Goal: Check status: Check status

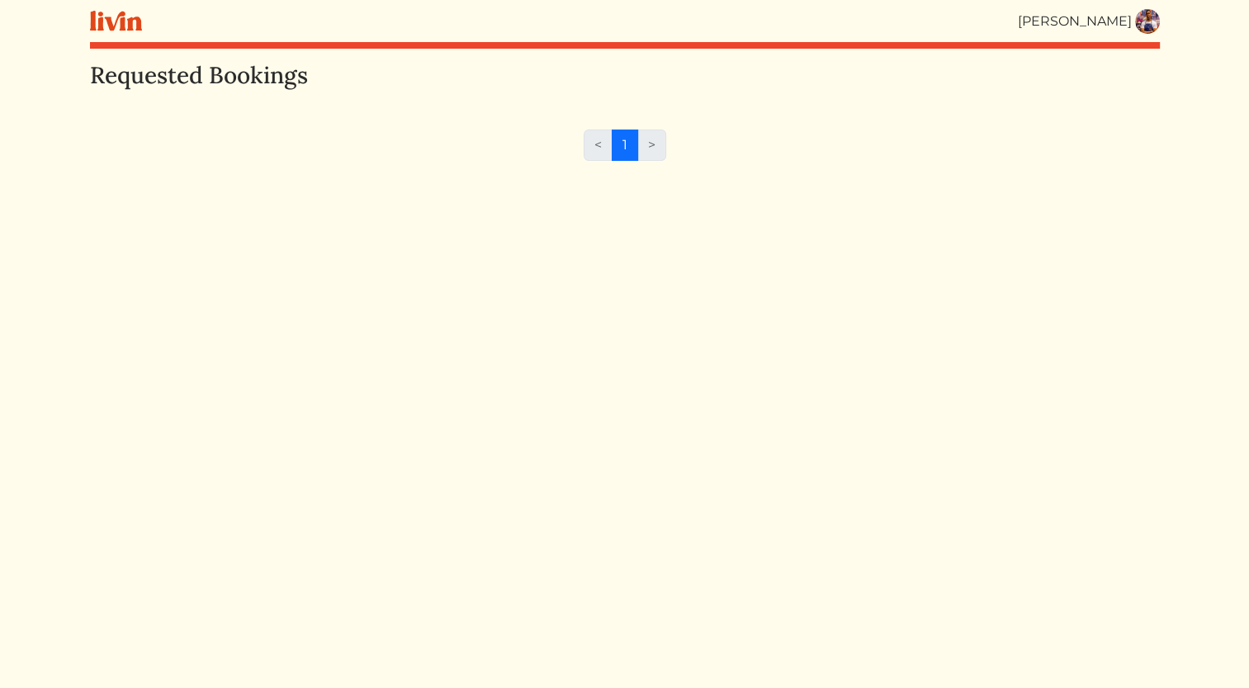
click at [1155, 31] on link at bounding box center [1147, 21] width 25 height 25
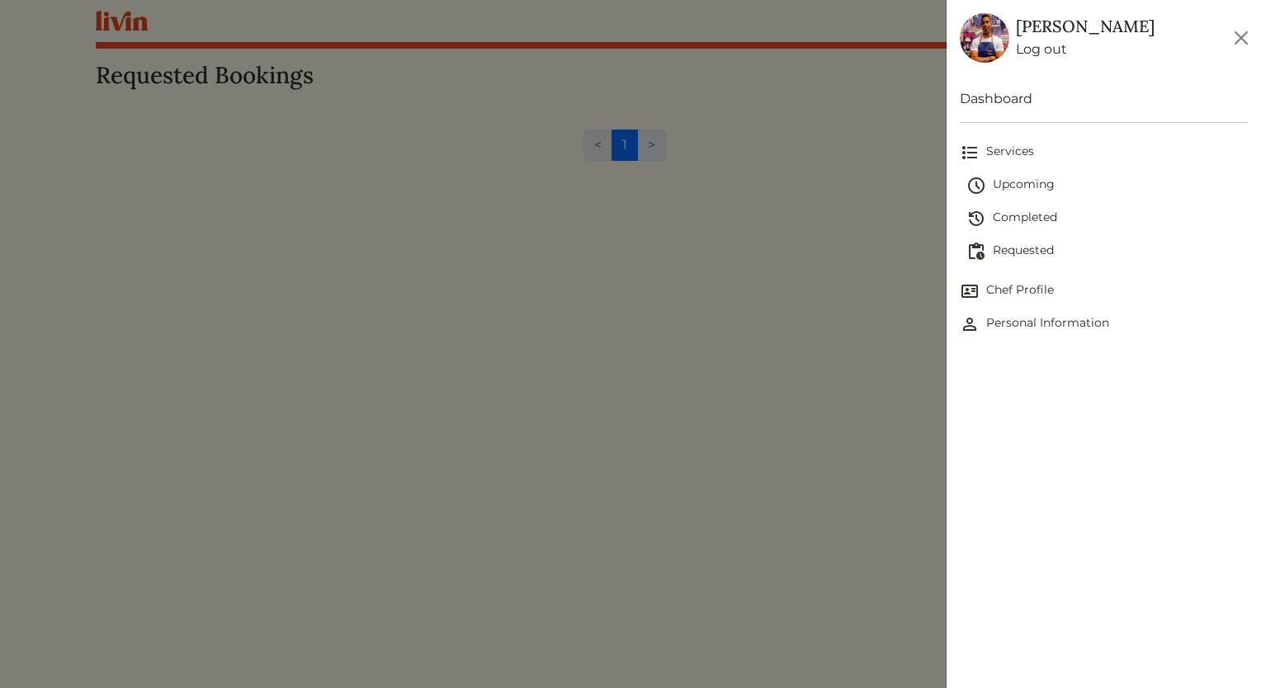
click at [1033, 186] on span "Upcoming" at bounding box center [1106, 186] width 281 height 20
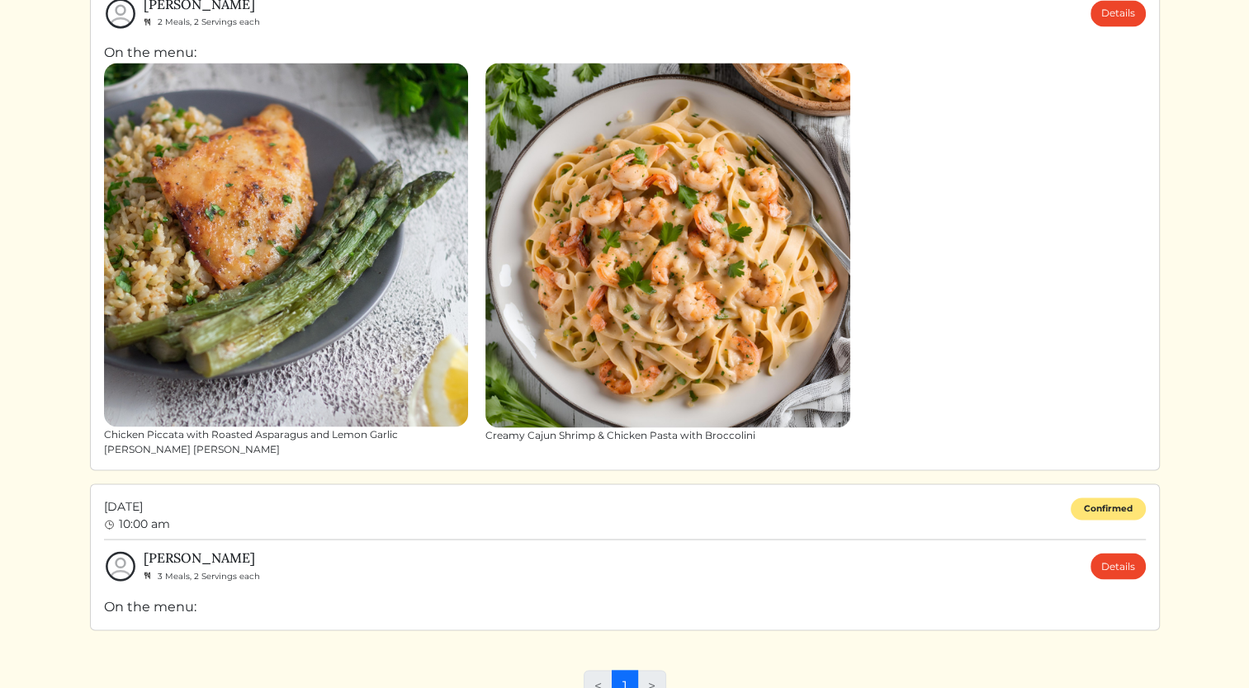
scroll to position [3012, 0]
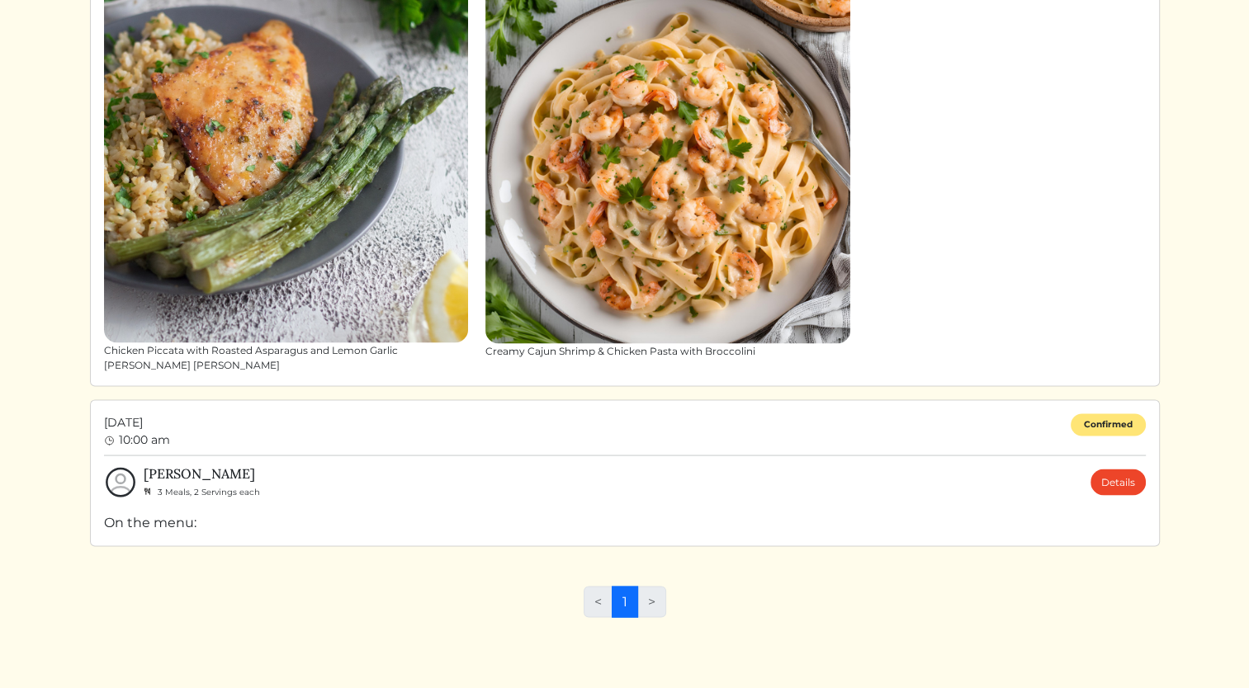
click at [178, 528] on div "On the menu:" at bounding box center [624, 522] width 1041 height 20
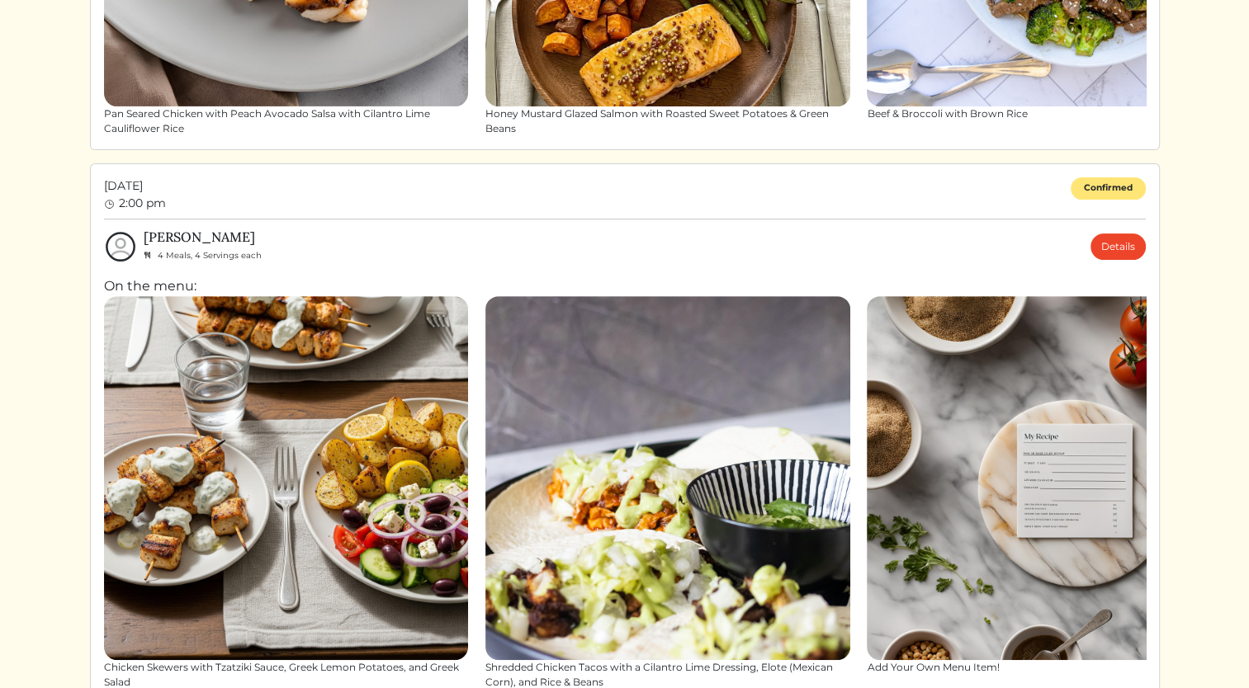
scroll to position [509, 0]
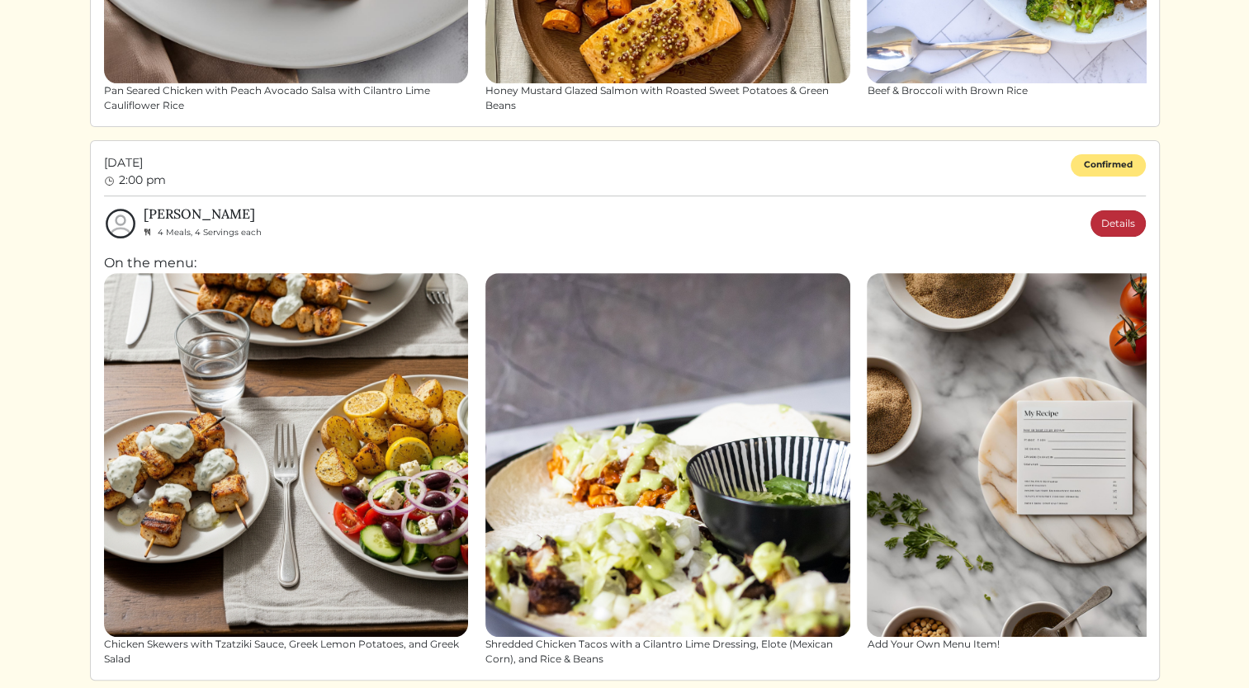
click at [1132, 228] on link "Details" at bounding box center [1117, 223] width 55 height 26
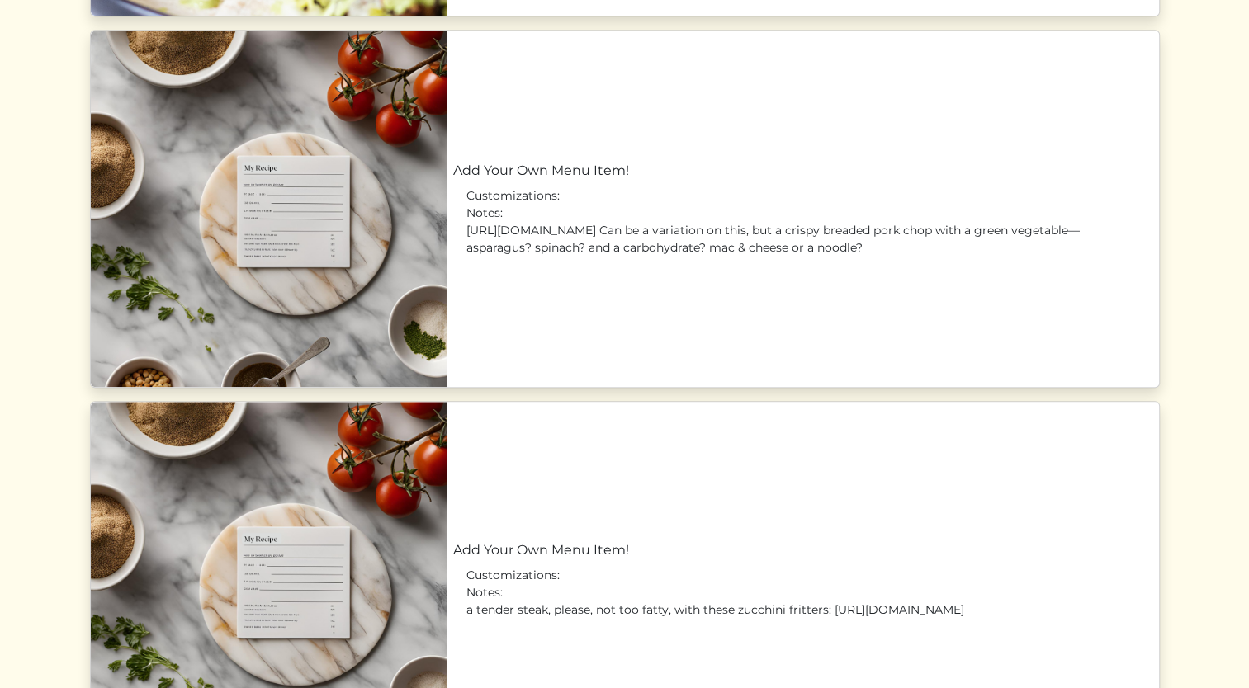
scroll to position [1669, 0]
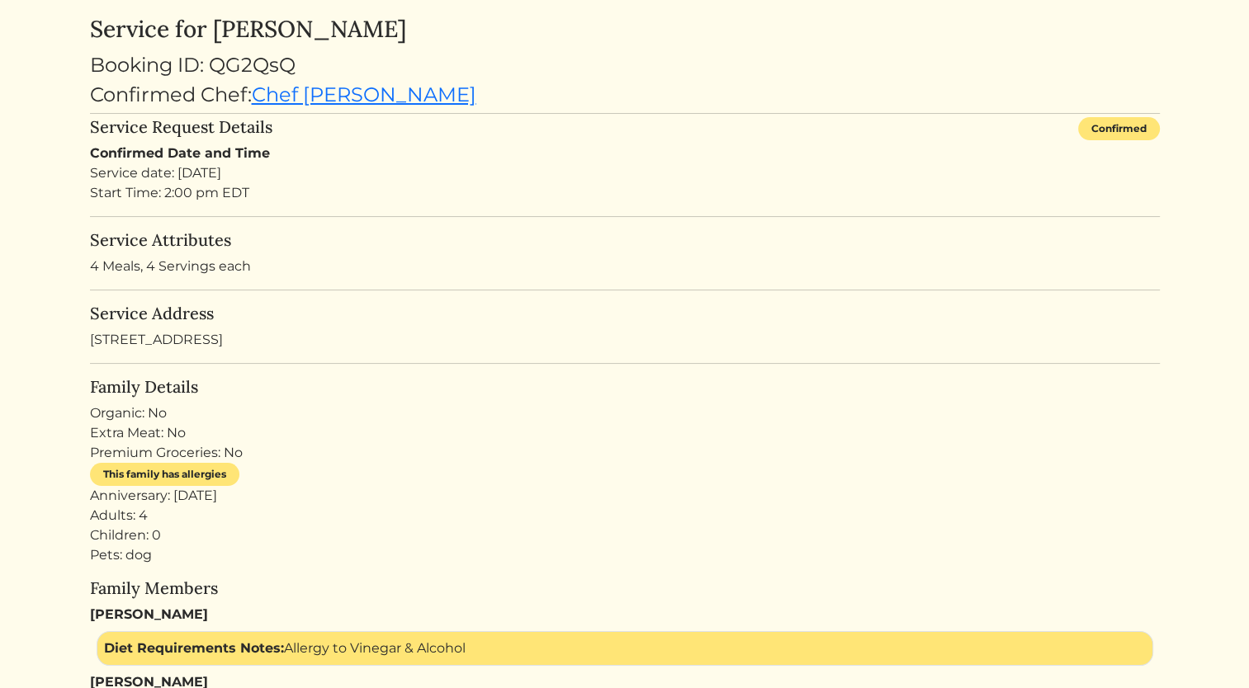
scroll to position [0, 0]
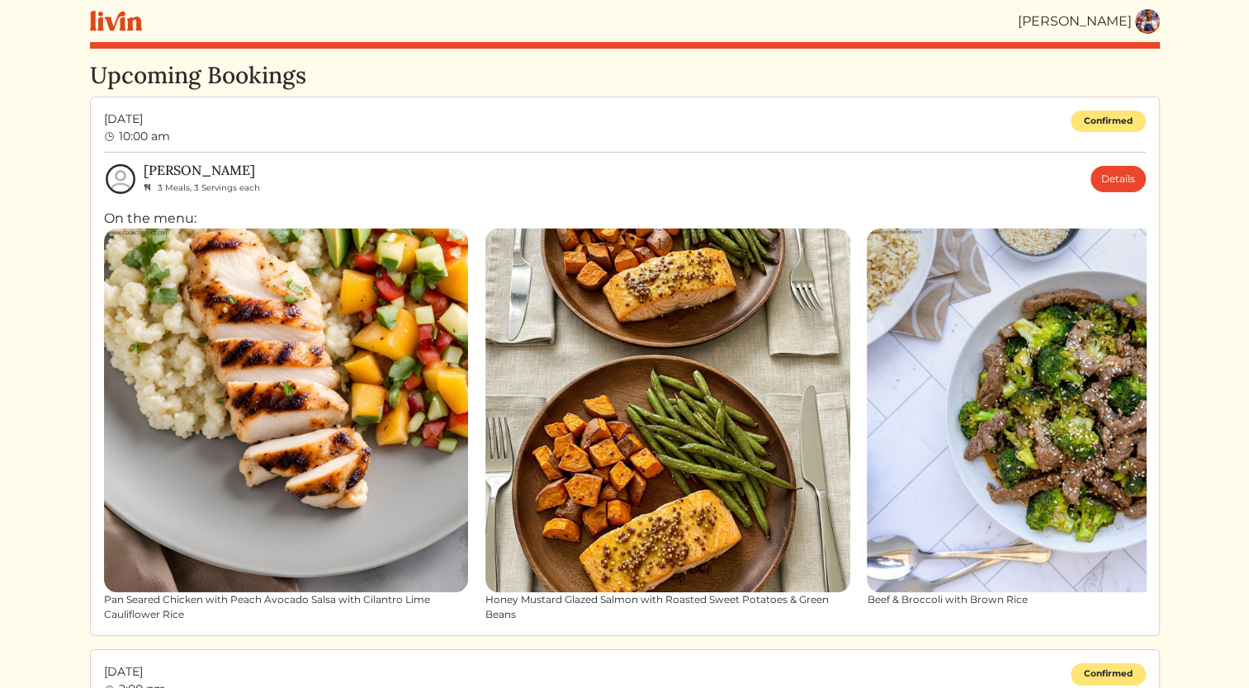
click at [167, 376] on img at bounding box center [286, 411] width 365 height 365
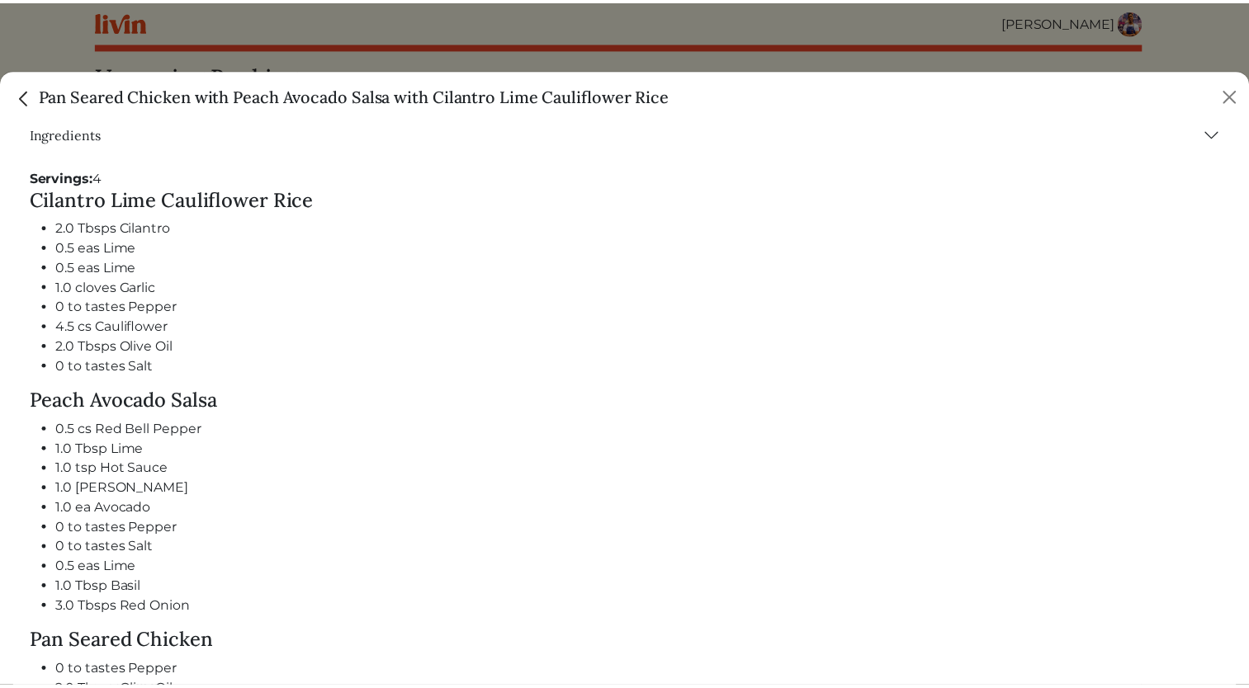
scroll to position [739, 0]
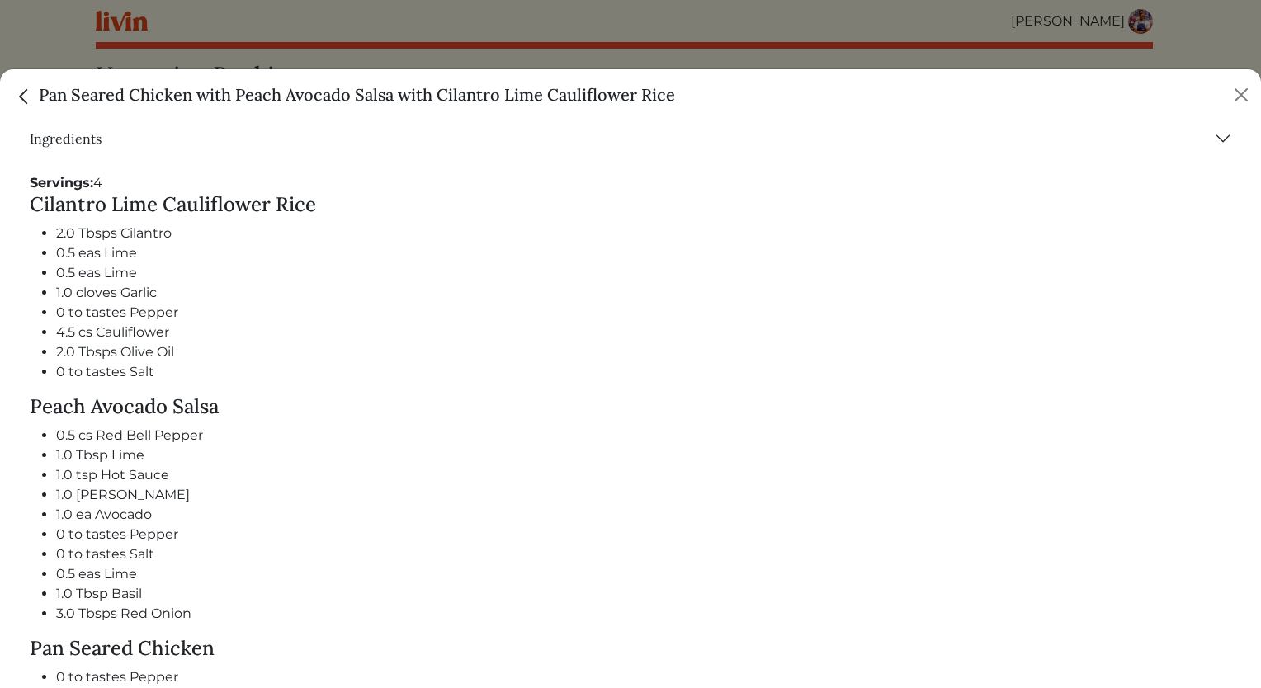
click at [25, 97] on img "Close" at bounding box center [23, 96] width 21 height 21
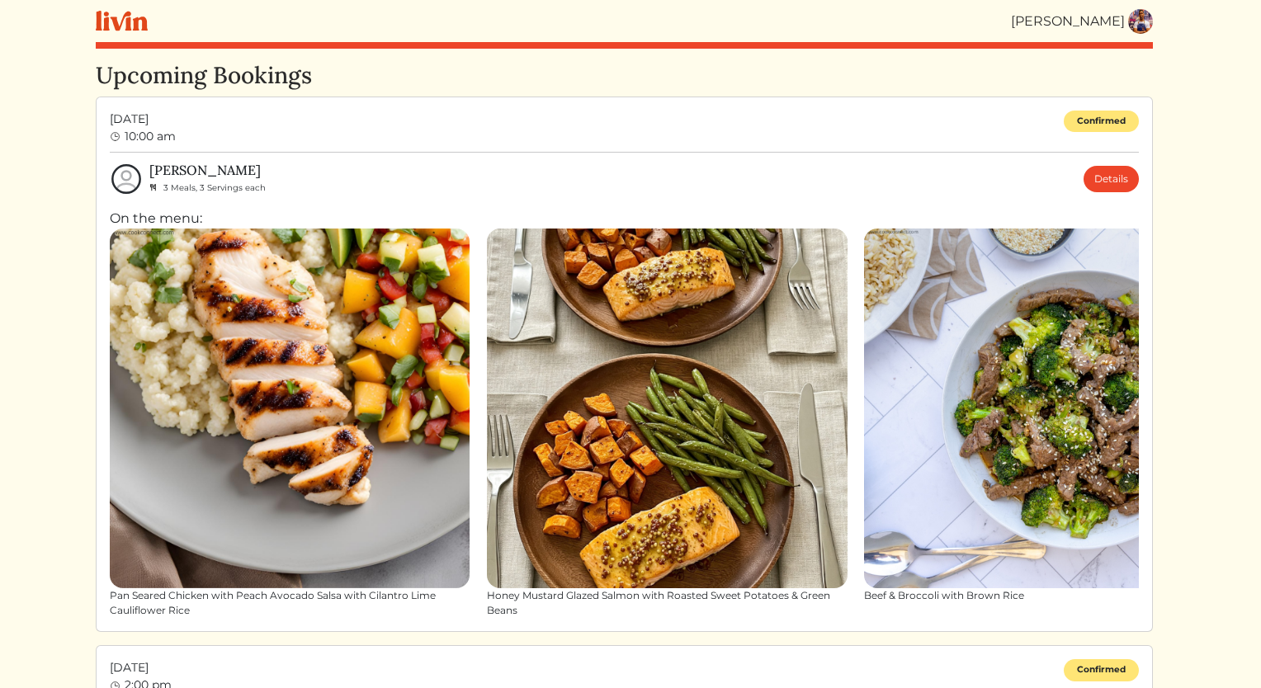
scroll to position [733, 0]
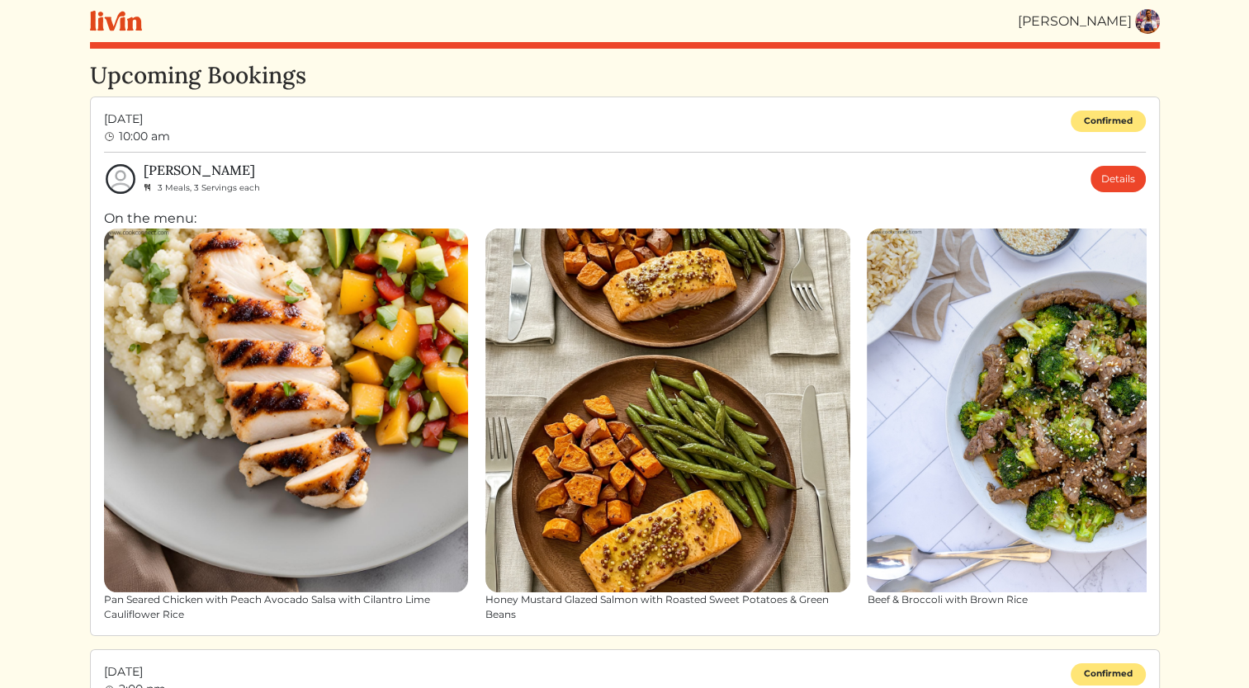
click at [657, 483] on img at bounding box center [667, 411] width 365 height 365
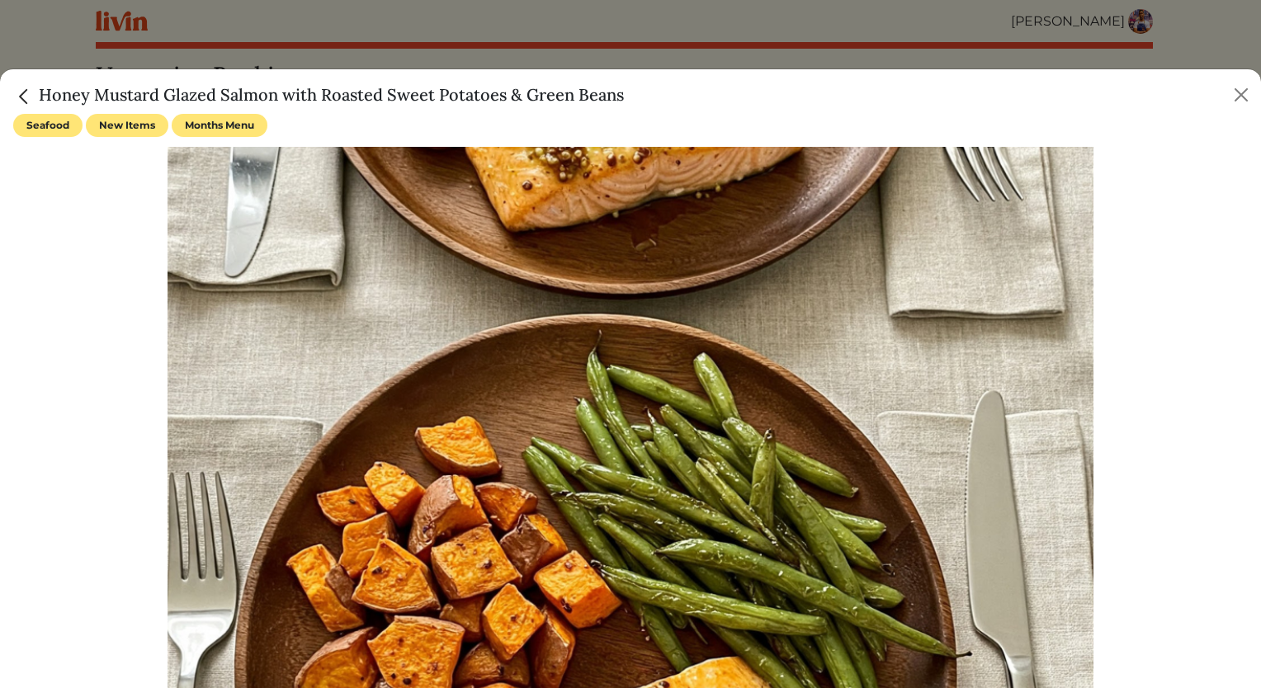
click at [627, 446] on img at bounding box center [631, 455] width 926 height 617
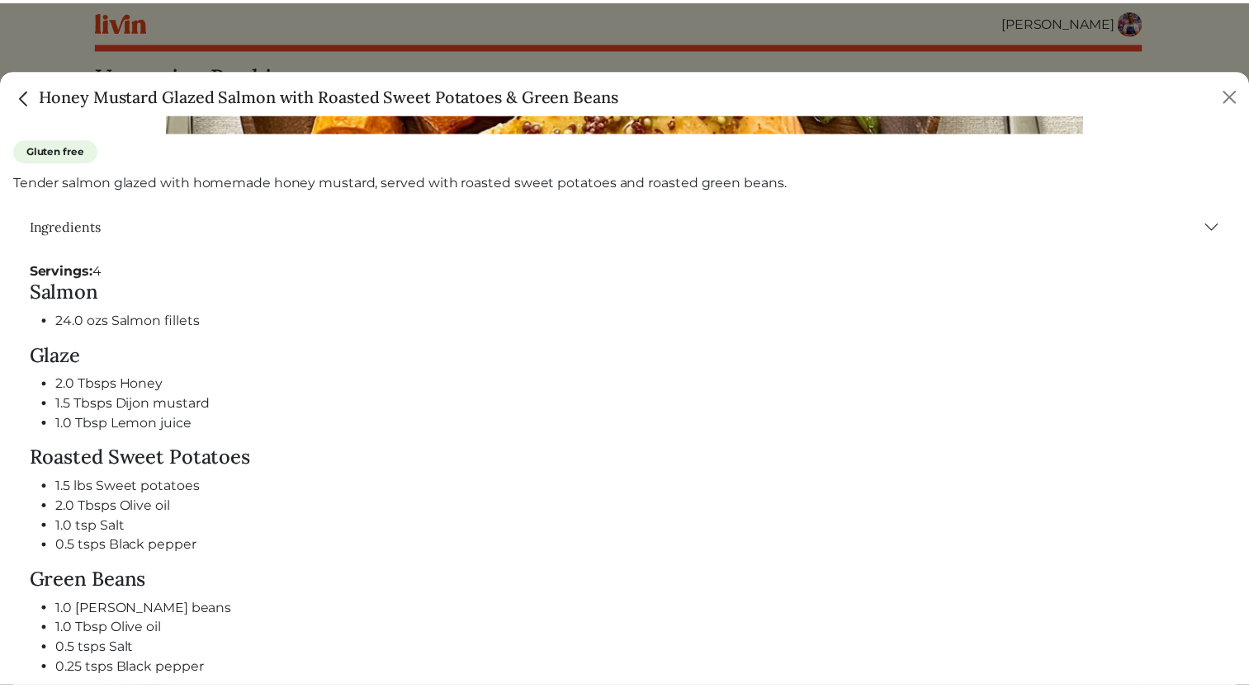
scroll to position [659, 0]
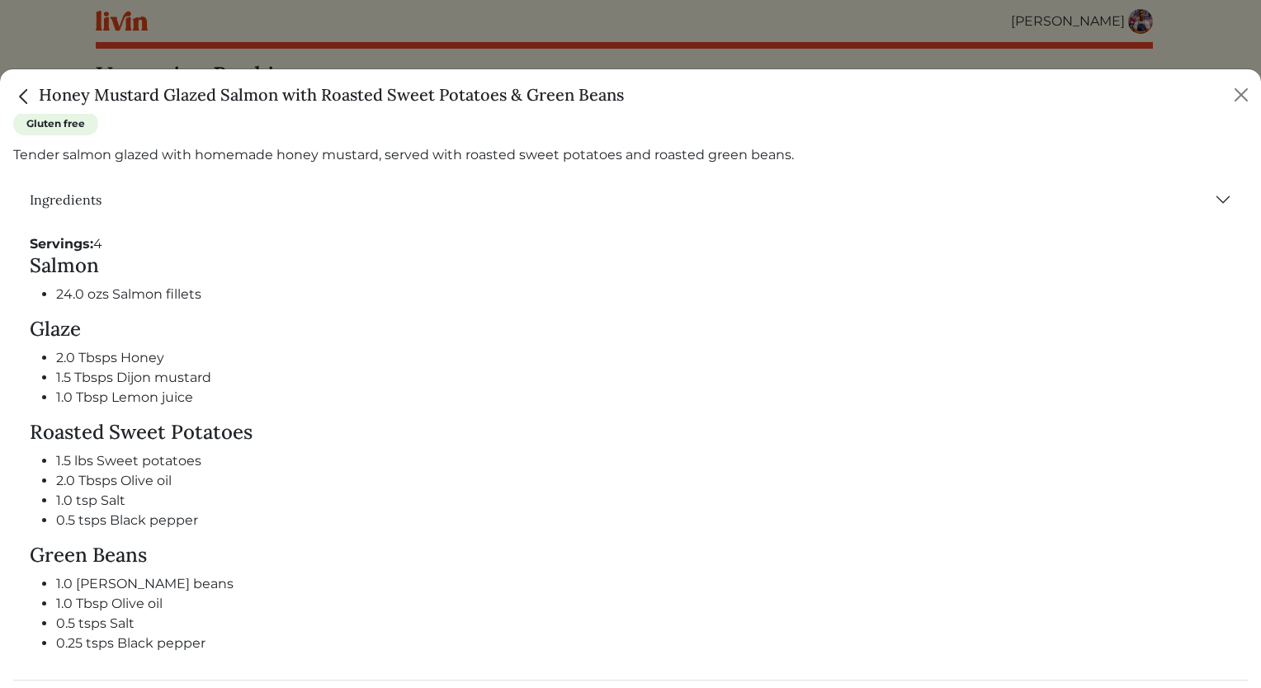
click at [21, 92] on img "Close" at bounding box center [23, 96] width 21 height 21
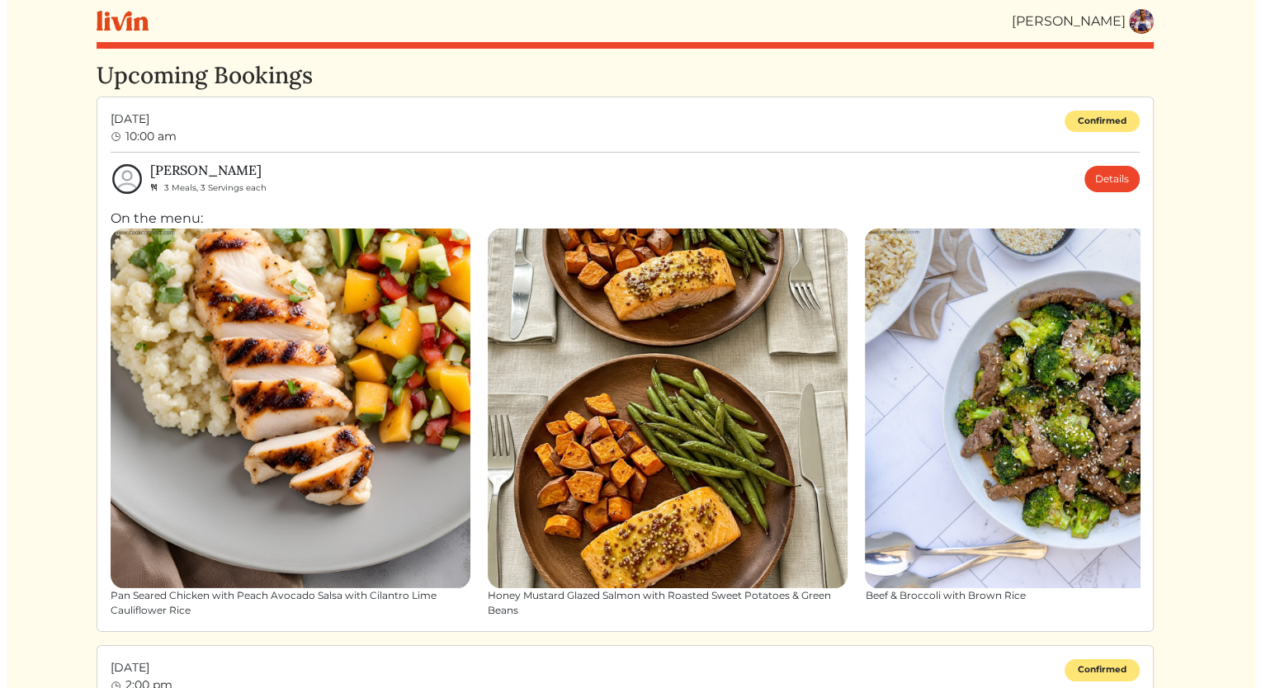
scroll to position [652, 0]
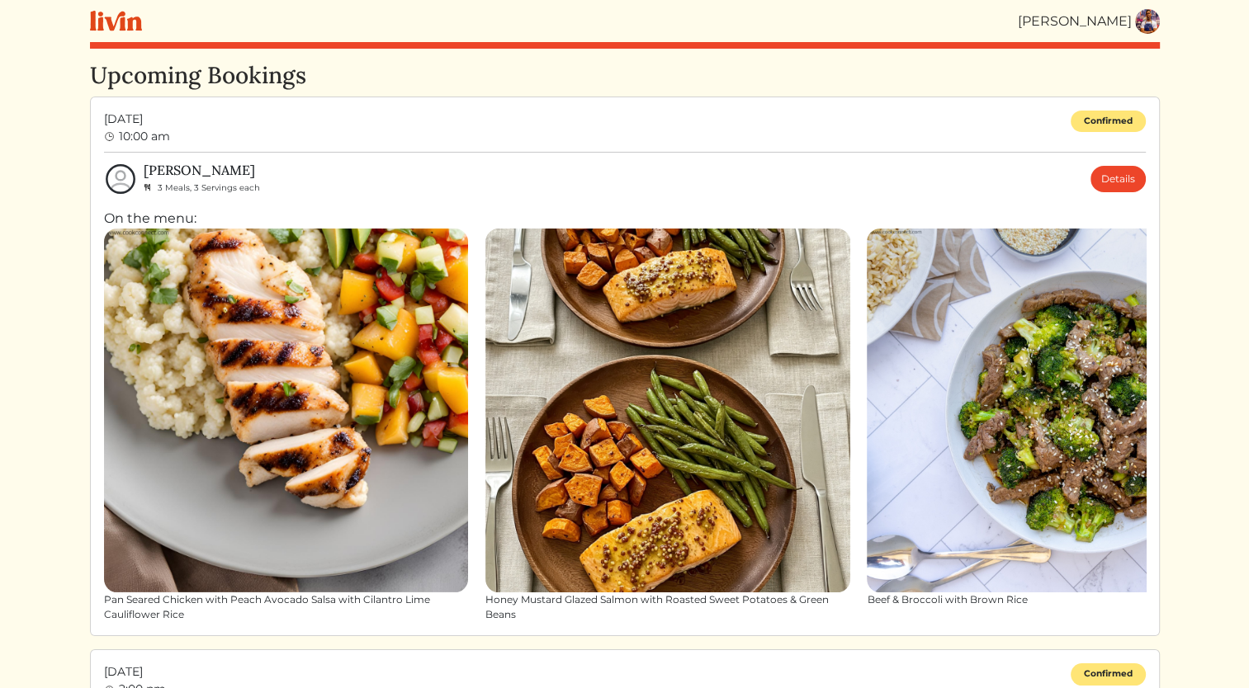
click at [1006, 347] on img at bounding box center [1048, 411] width 365 height 365
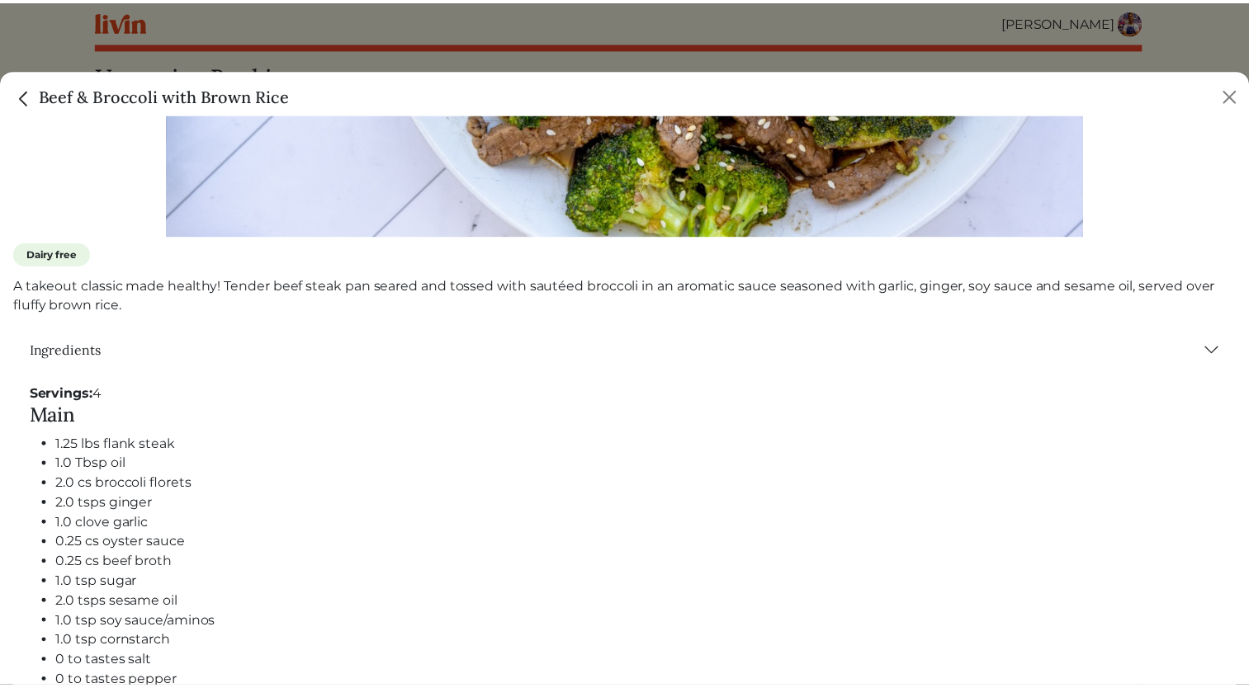
scroll to position [648, 0]
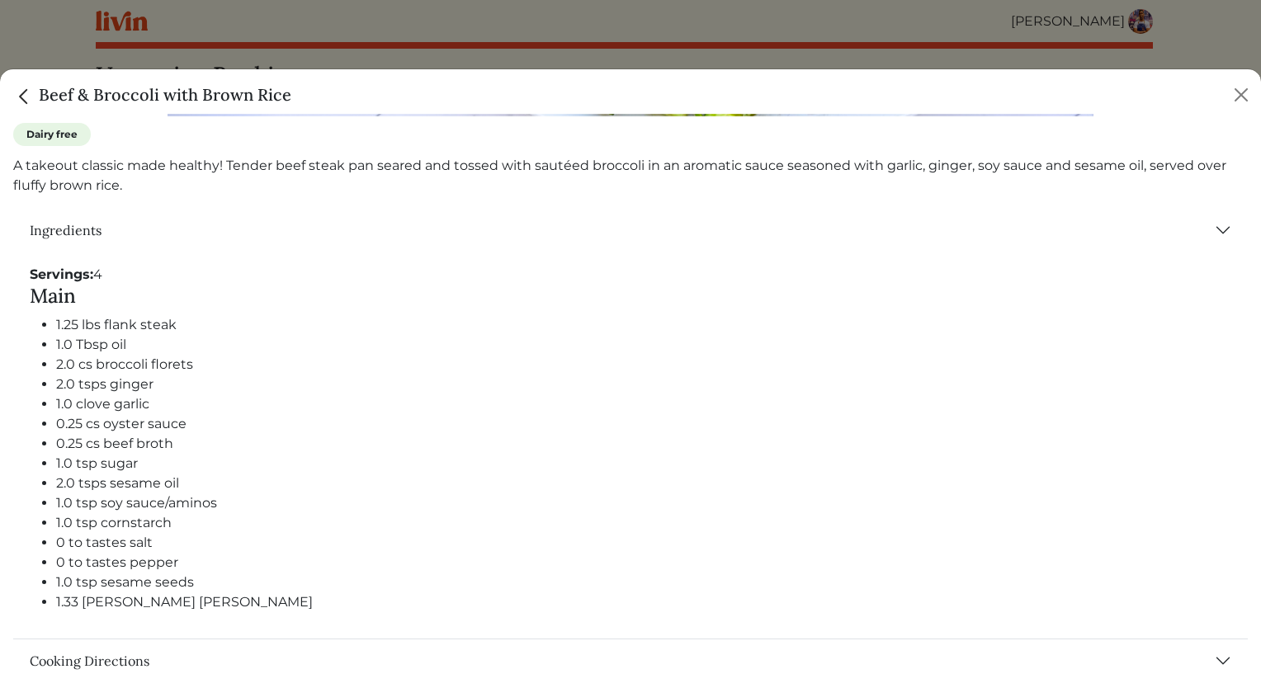
click at [25, 97] on img "Close" at bounding box center [23, 96] width 21 height 21
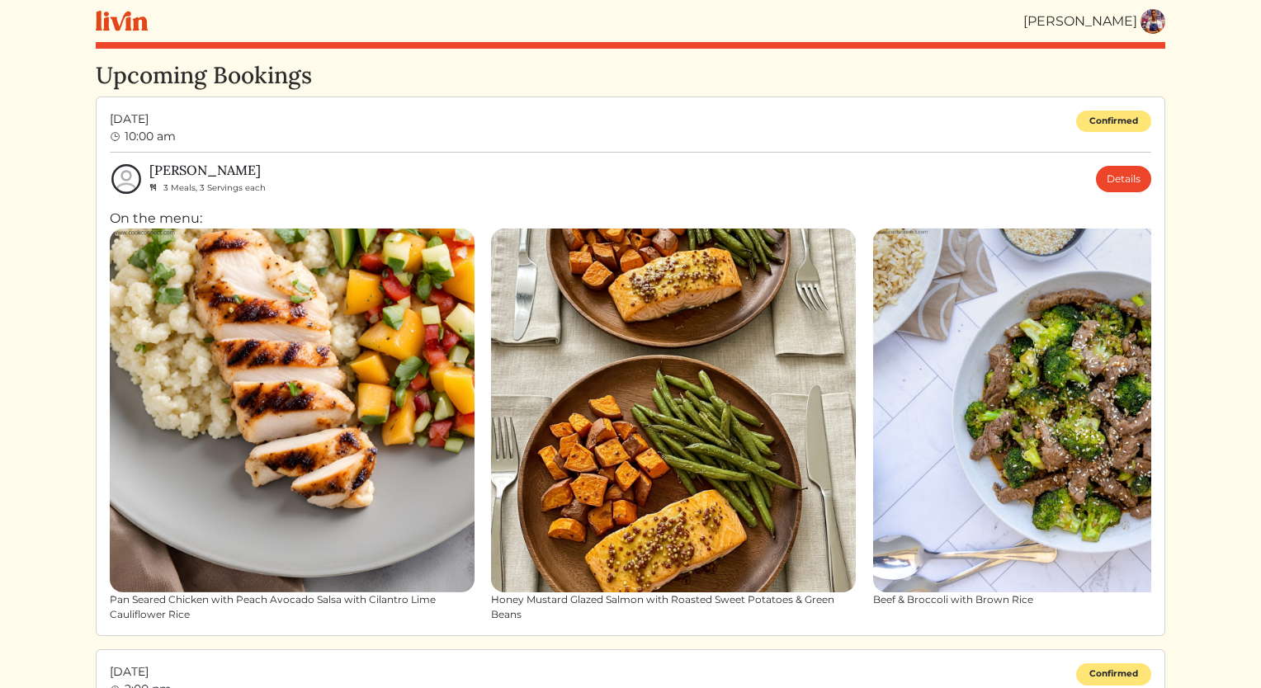
scroll to position [641, 0]
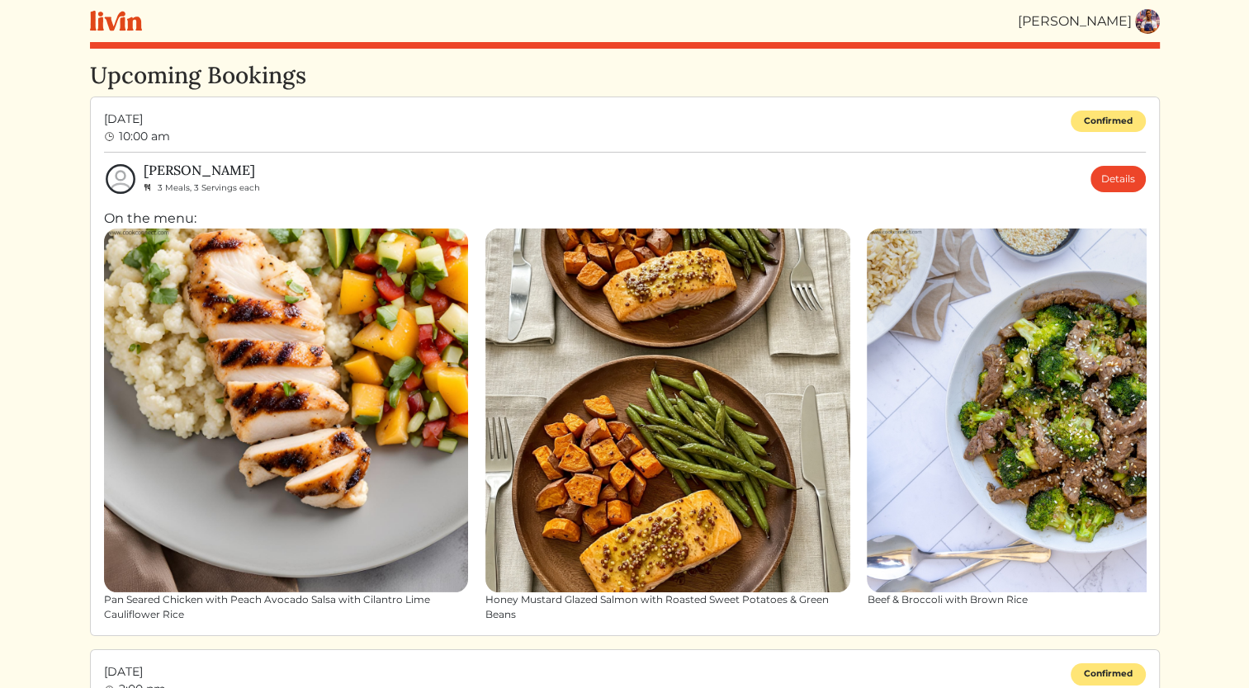
click at [1155, 27] on img at bounding box center [1147, 21] width 25 height 25
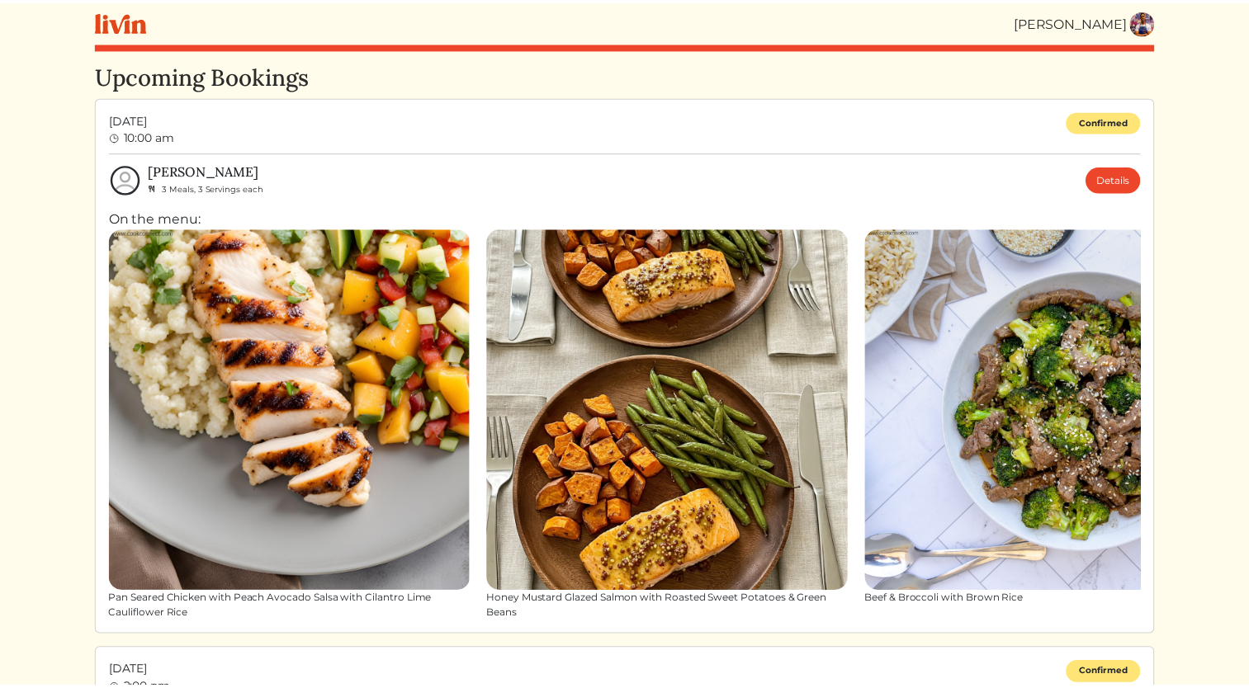
scroll to position [648, 0]
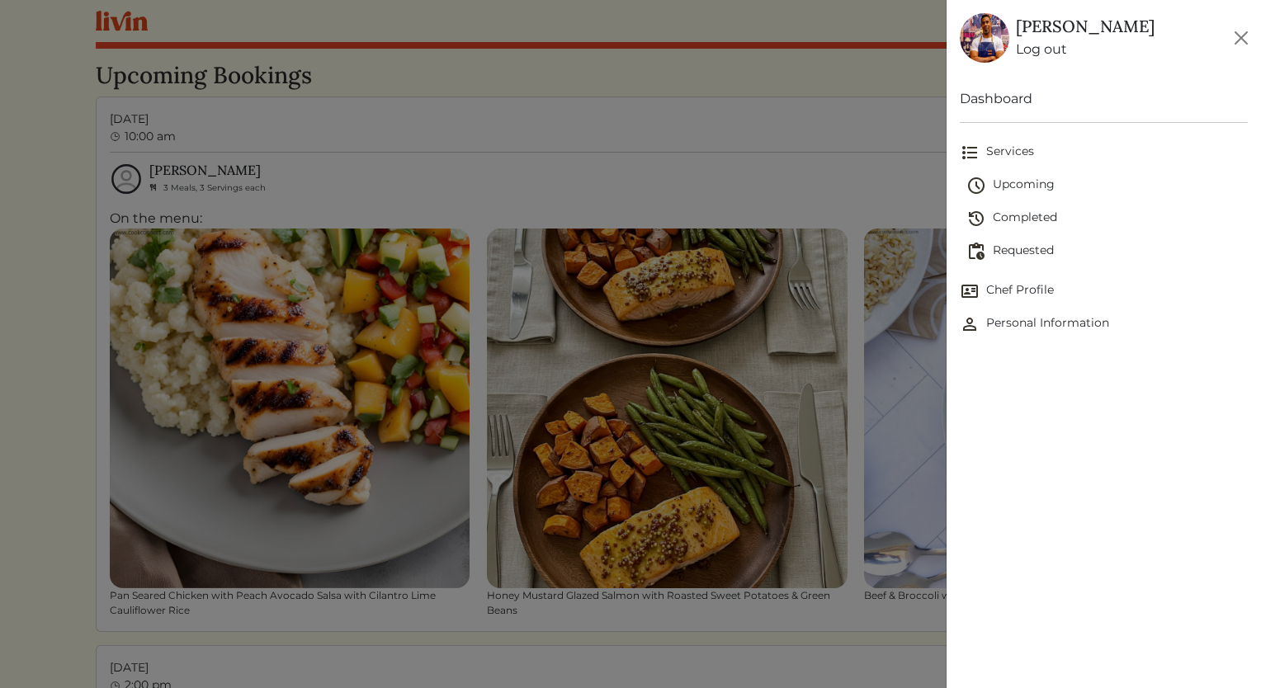
click at [1035, 171] on link "Upcoming" at bounding box center [1106, 185] width 281 height 33
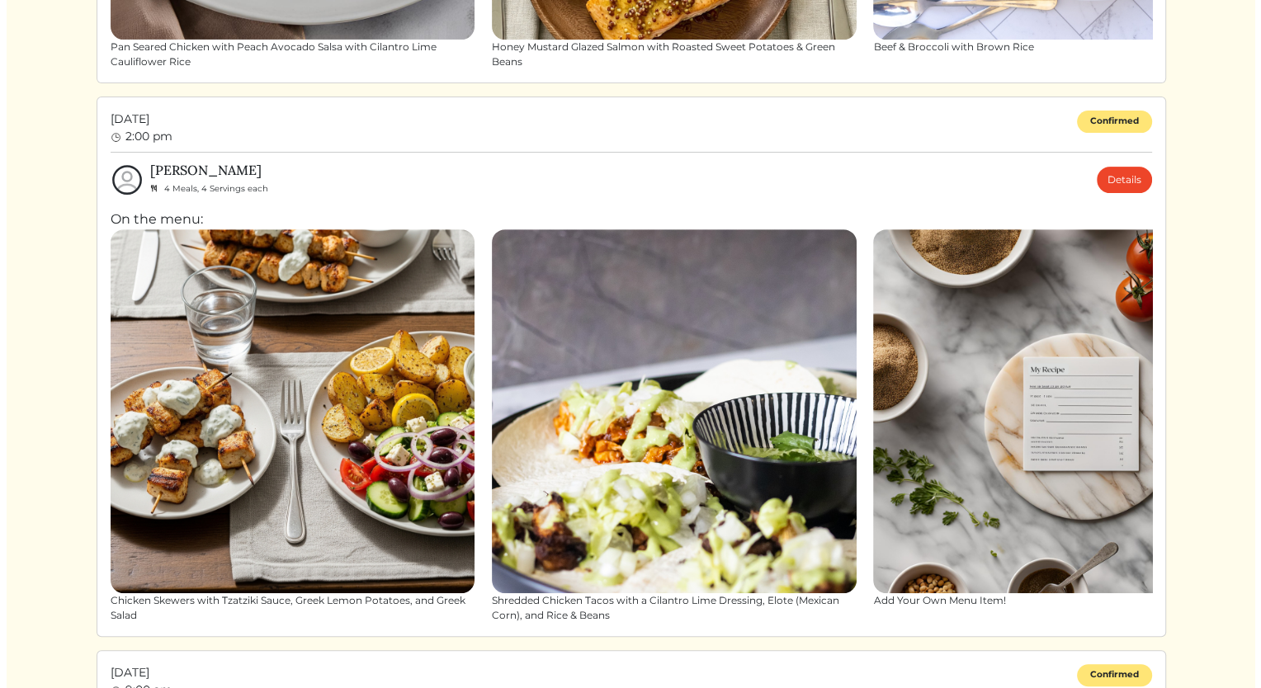
scroll to position [556, 0]
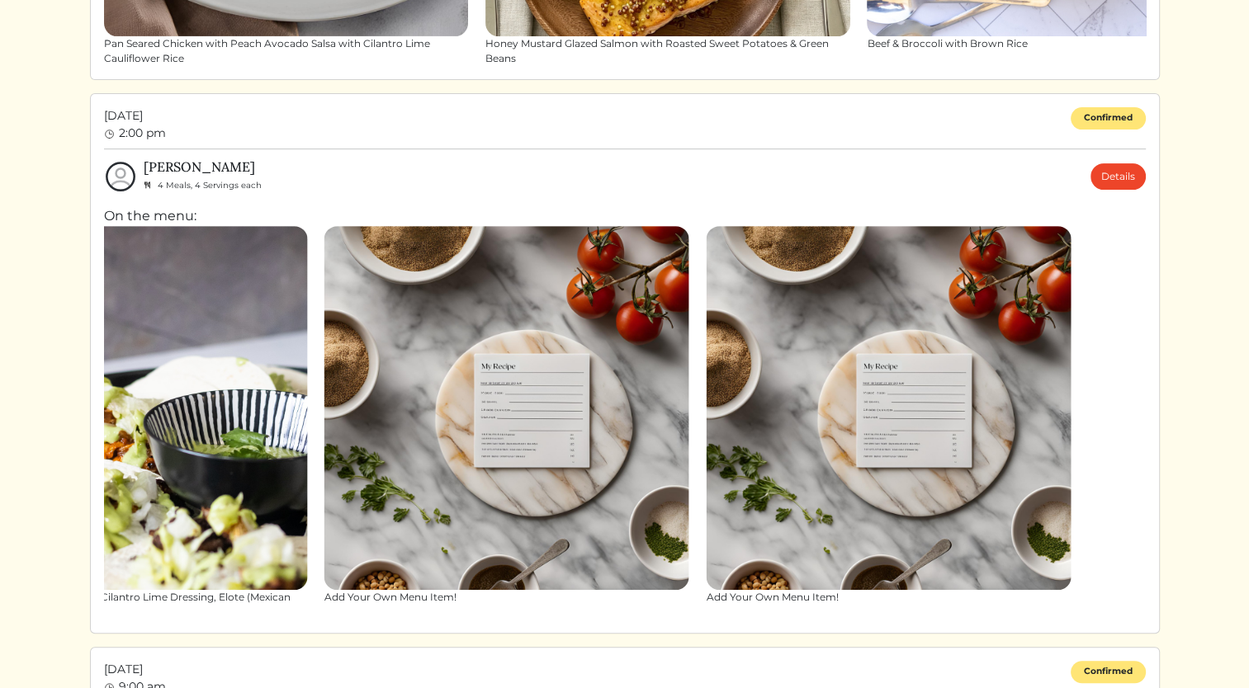
click at [394, 393] on img at bounding box center [506, 408] width 365 height 365
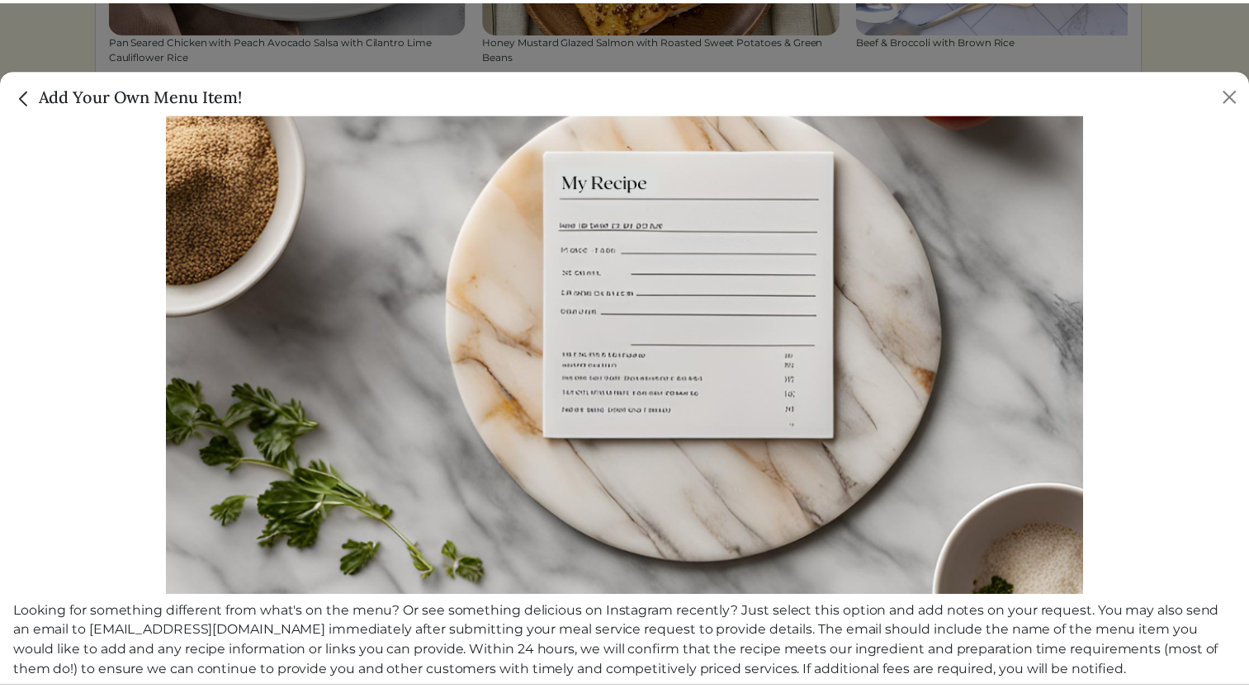
scroll to position [314, 0]
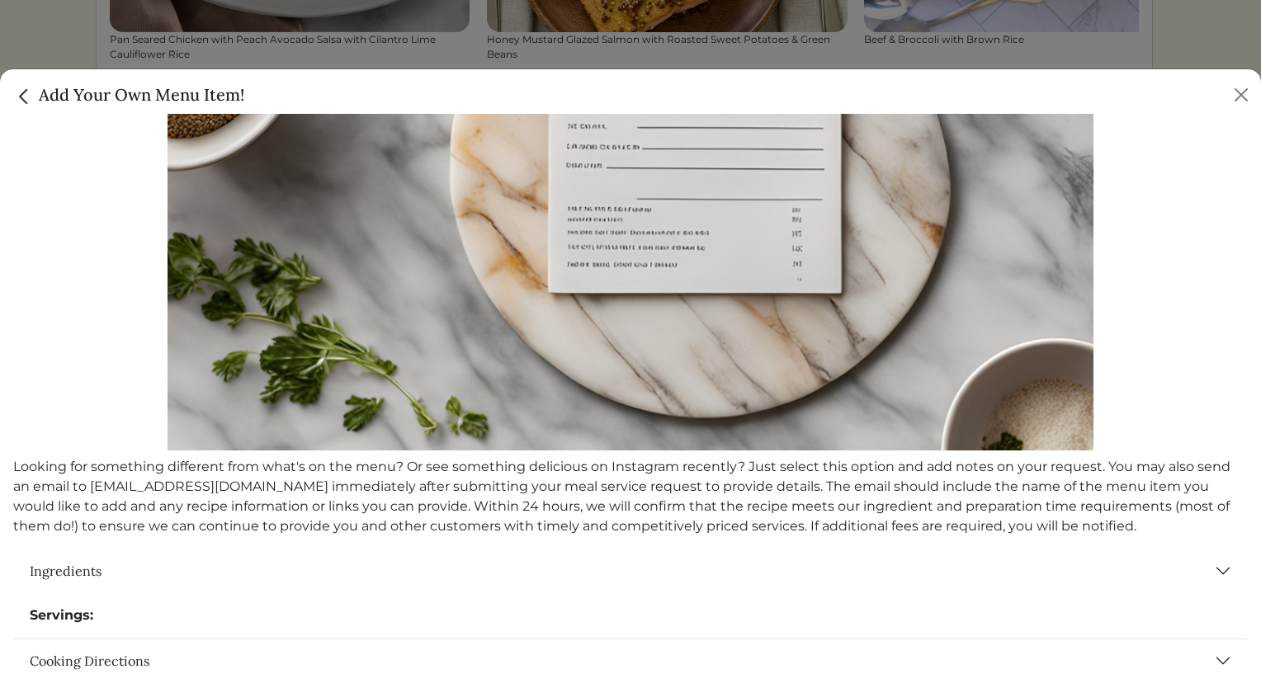
click at [10, 95] on div "Add Your Own Menu Item!" at bounding box center [630, 91] width 1261 height 45
click at [13, 99] on img "Close" at bounding box center [23, 96] width 21 height 21
click at [10, 97] on div at bounding box center [630, 344] width 1261 height 688
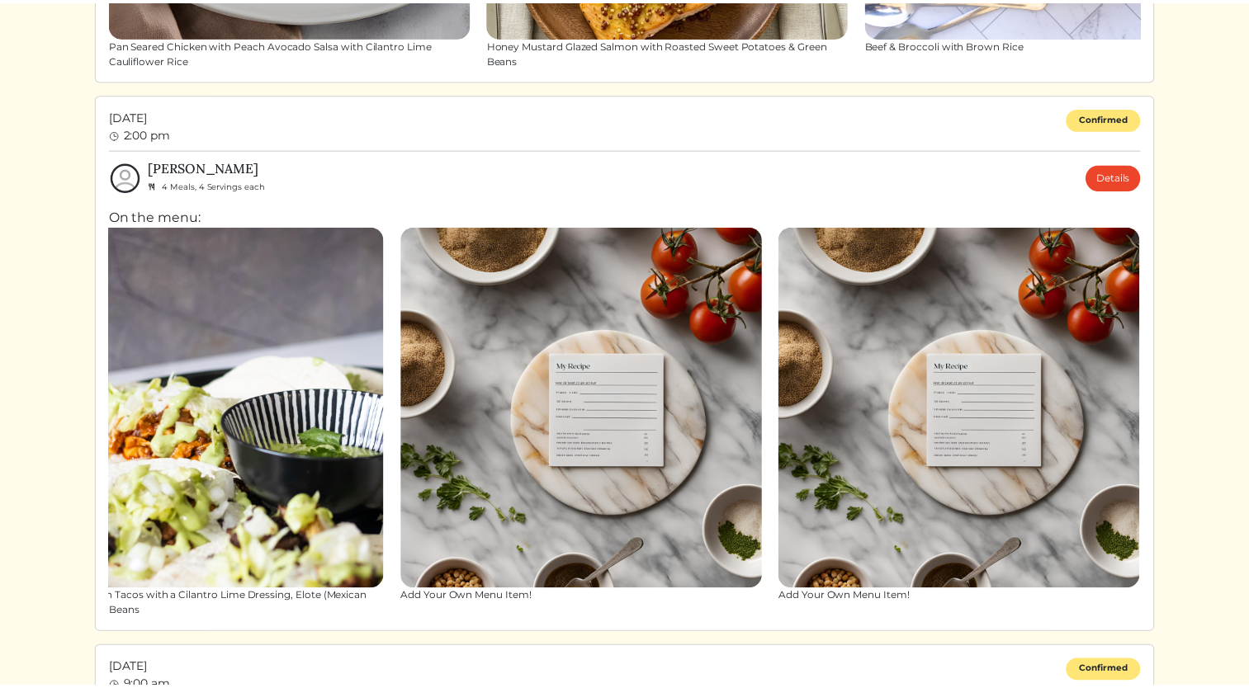
scroll to position [308, 0]
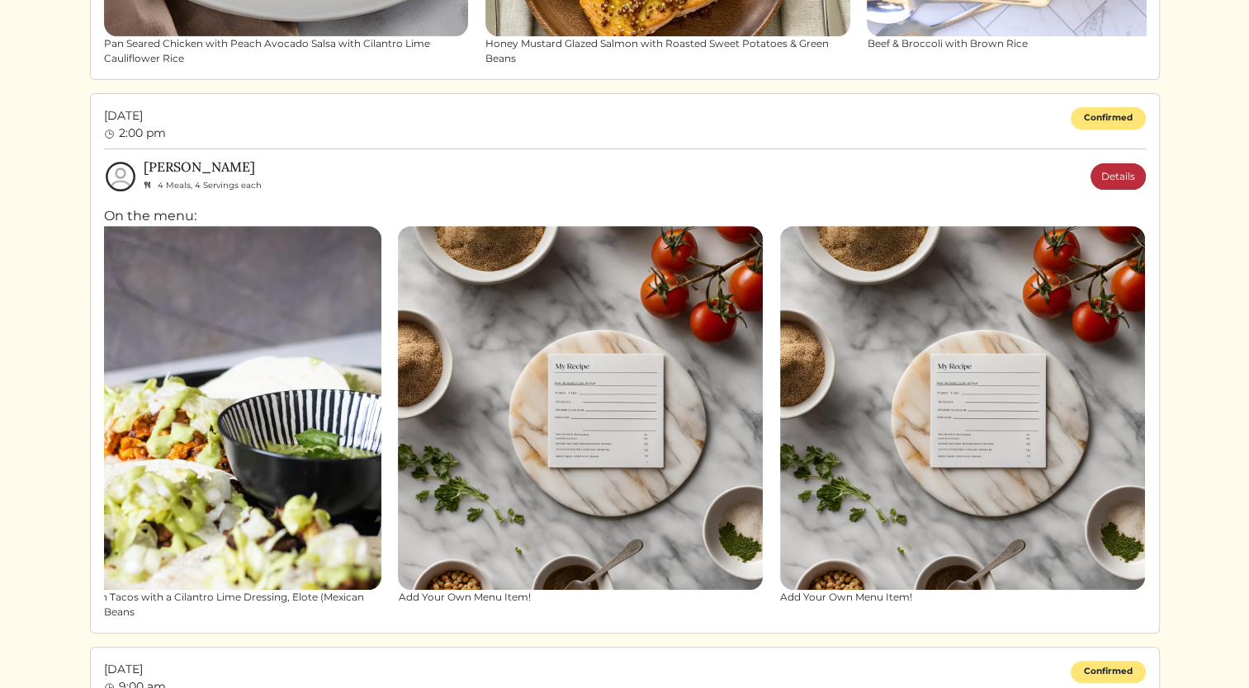
click at [1105, 166] on link "Details" at bounding box center [1117, 176] width 55 height 26
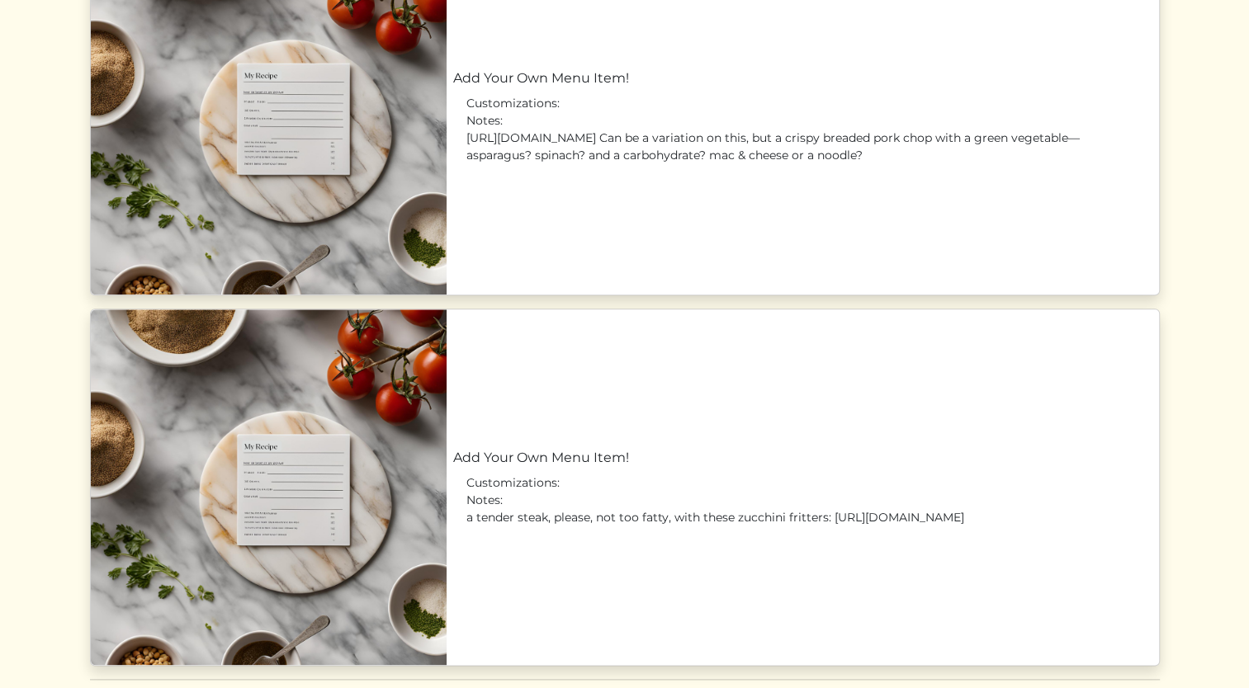
scroll to position [1763, 0]
